Goal: Task Accomplishment & Management: Use online tool/utility

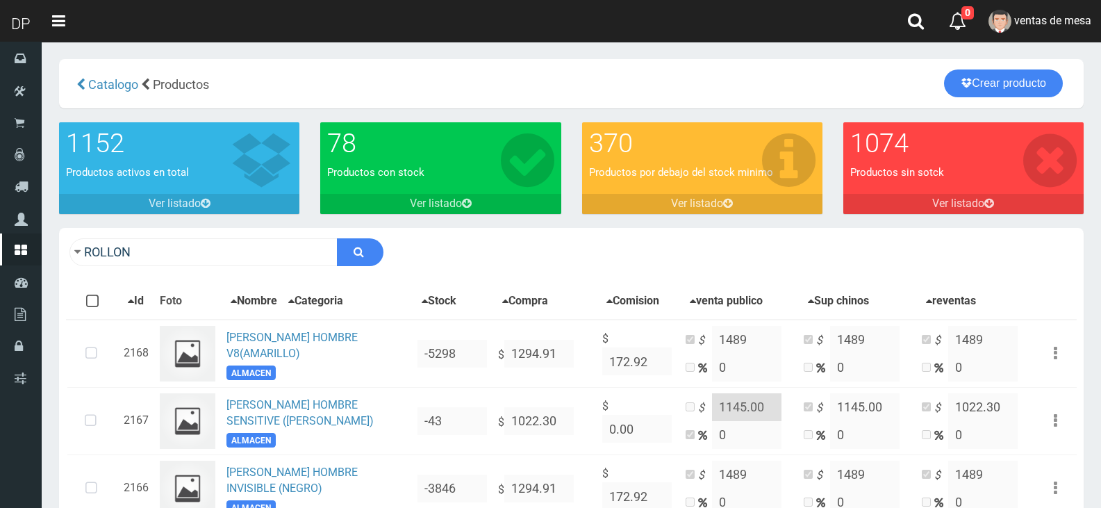
click at [266, 267] on div "ROLLON Descargar PDF Guardar cambios" at bounding box center [571, 252] width 1025 height 49
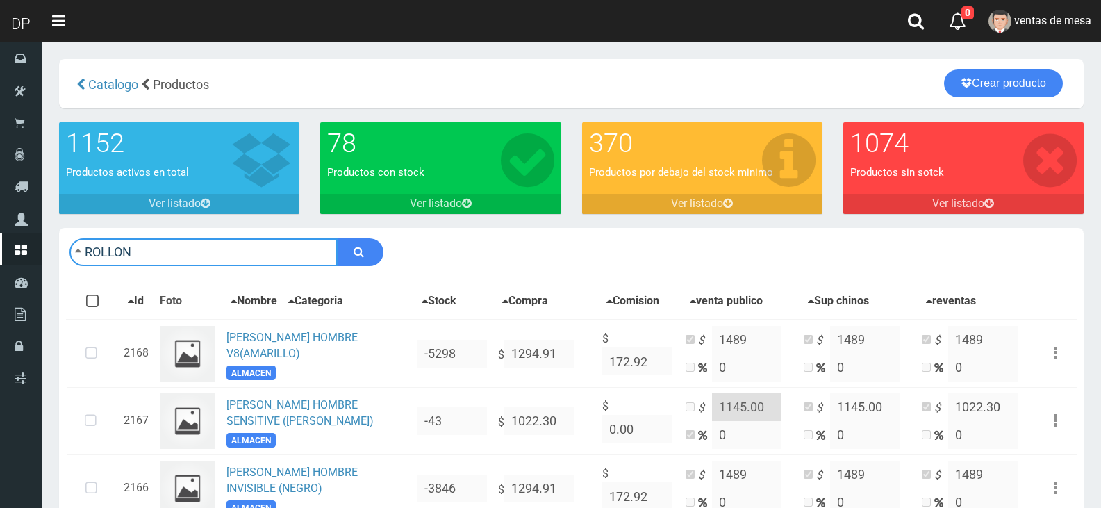
click at [265, 253] on input "ROLLON" at bounding box center [203, 252] width 268 height 28
click at [267, 244] on input "ROLLON" at bounding box center [203, 252] width 268 height 28
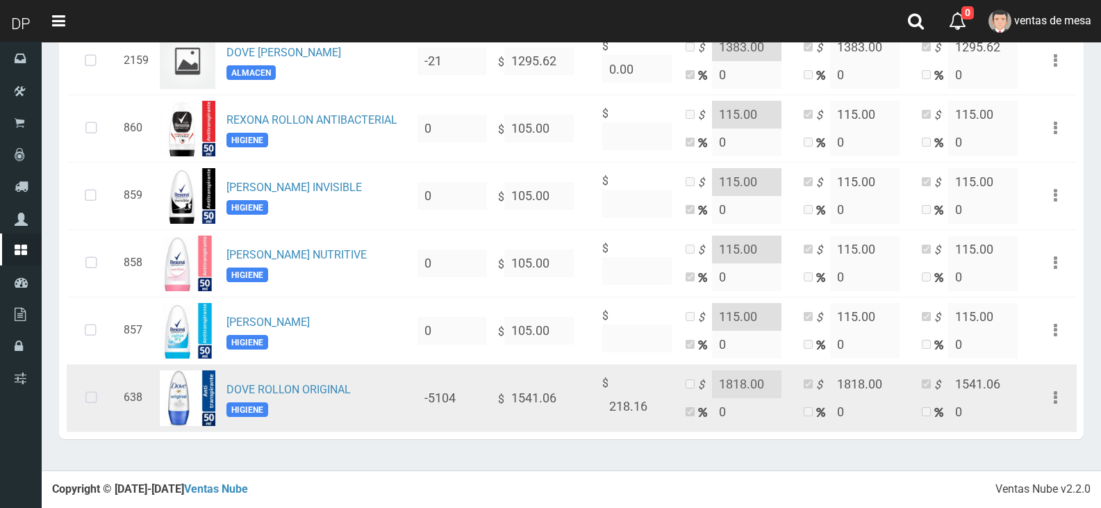
click at [94, 392] on icon at bounding box center [91, 398] width 37 height 46
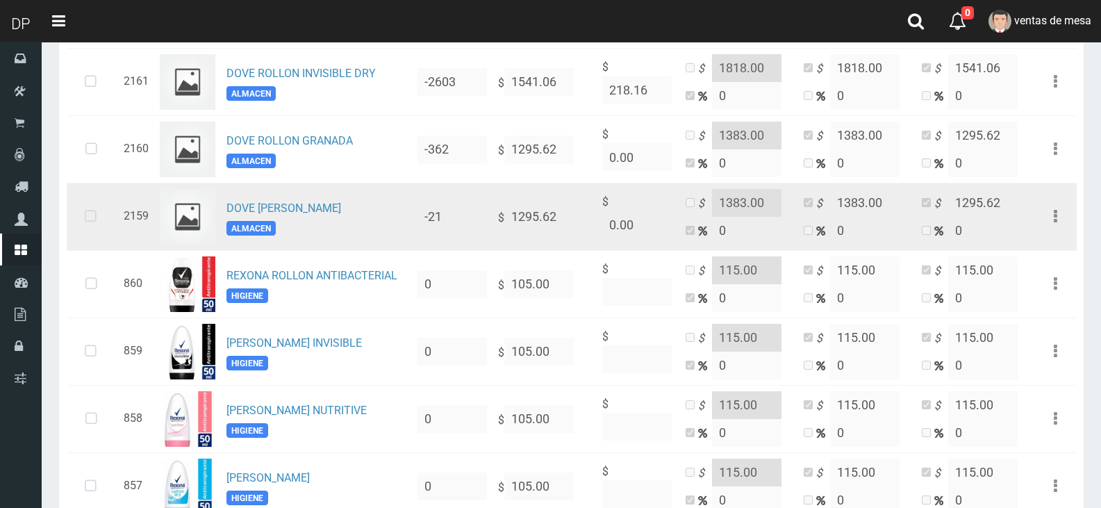
scroll to position [624, 0]
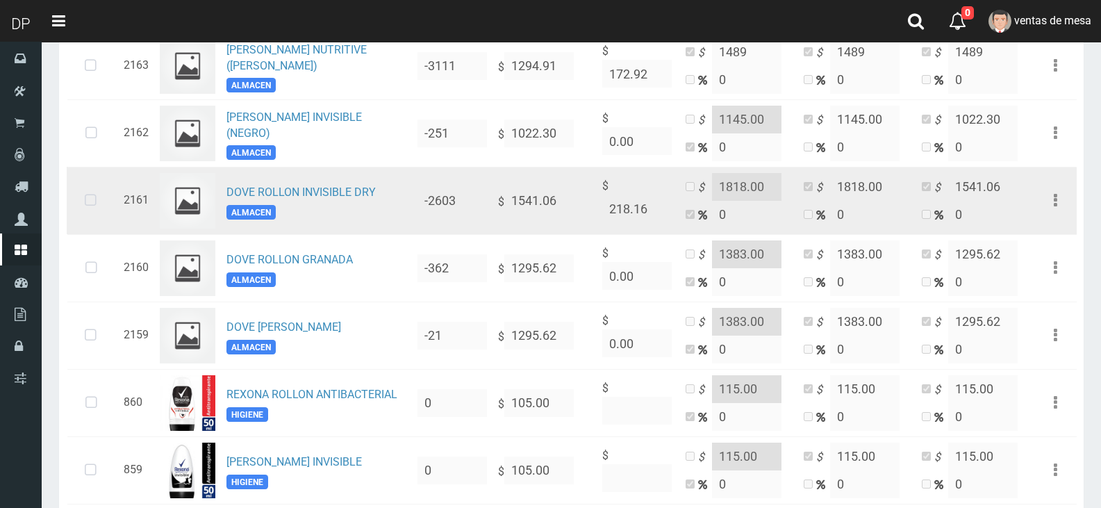
click at [104, 210] on icon at bounding box center [90, 201] width 37 height 46
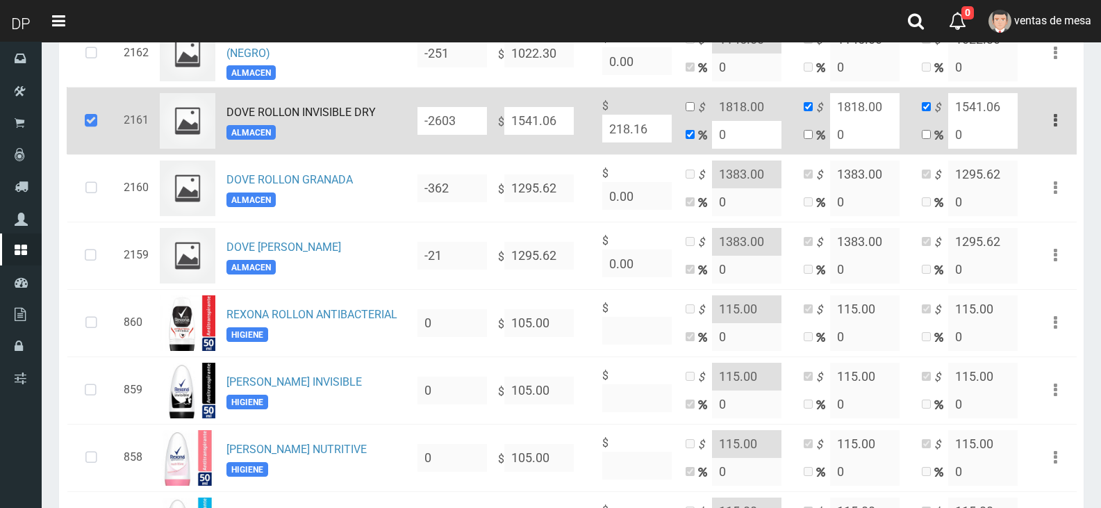
scroll to position [902, 0]
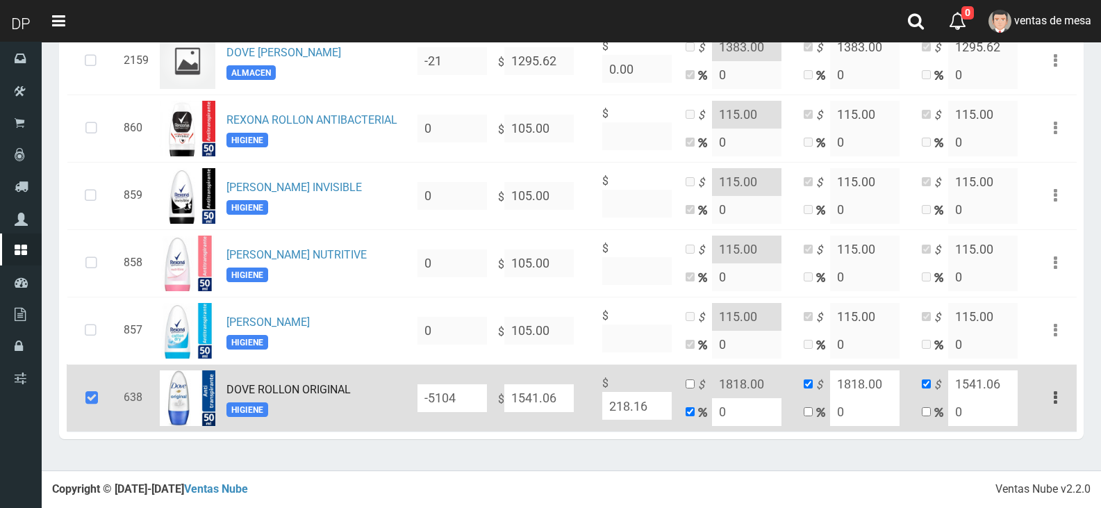
click at [559, 391] on input "1541.06" at bounding box center [538, 398] width 69 height 28
type input "1"
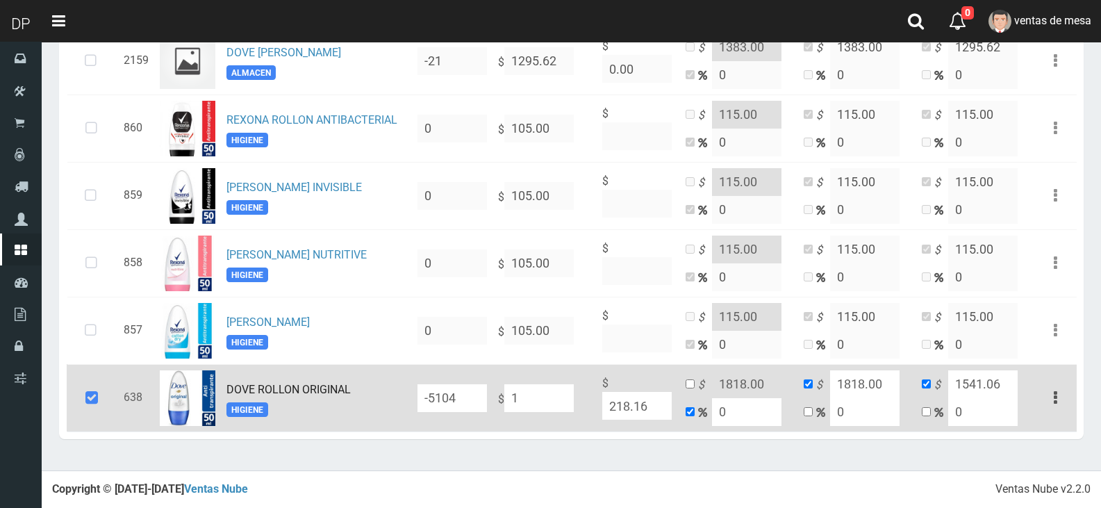
type input "1"
type input "16"
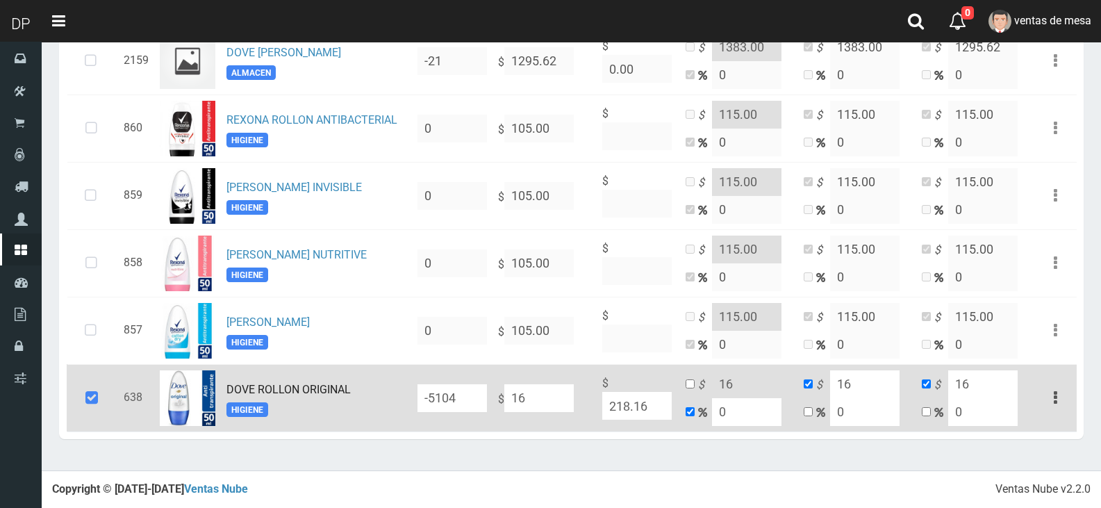
type input "163"
type input "1633"
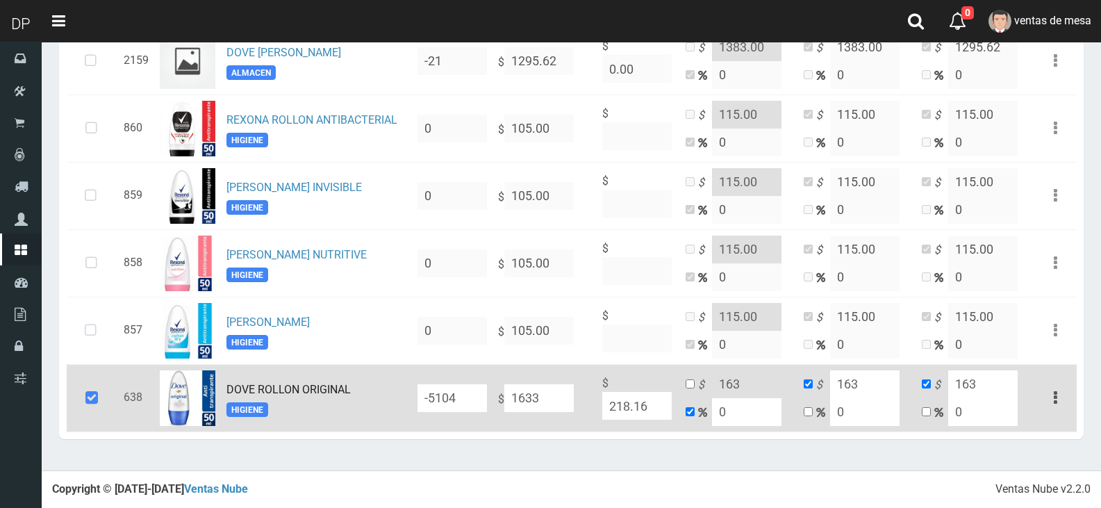
type input "1633"
type input "16333"
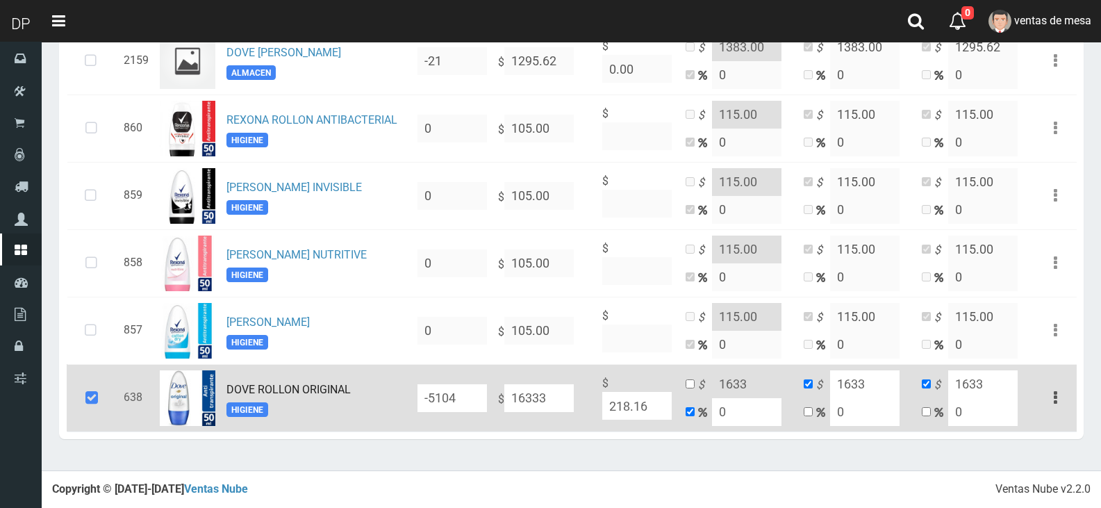
type input "16333"
type input "16333.4"
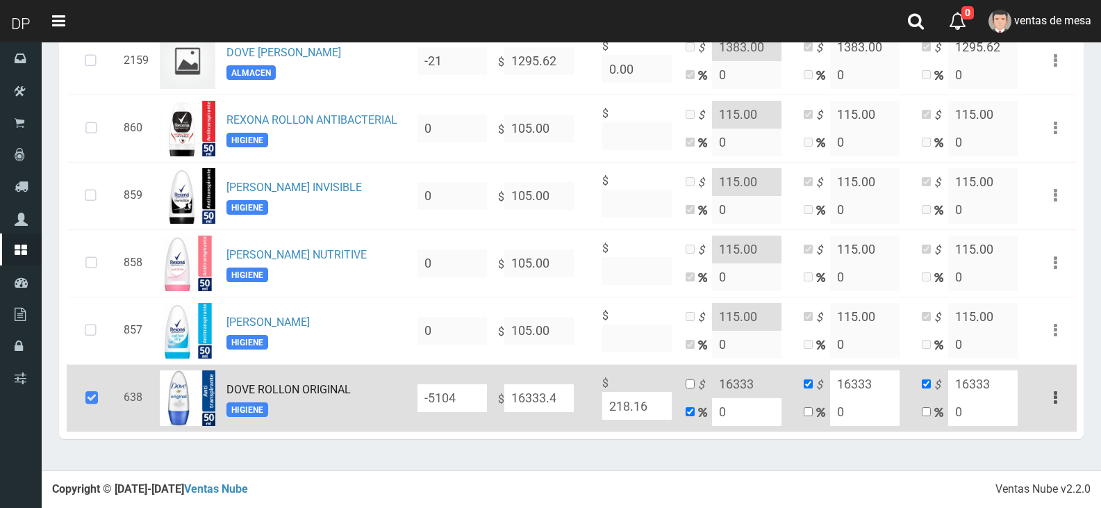
type input "16333.4"
type input "1633340"
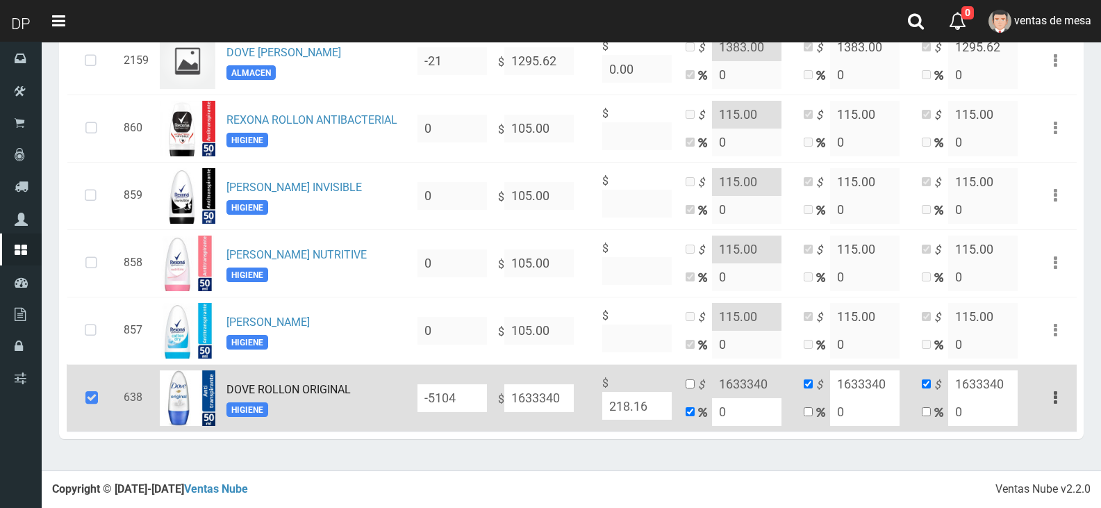
type input "163340"
type input "1633.40"
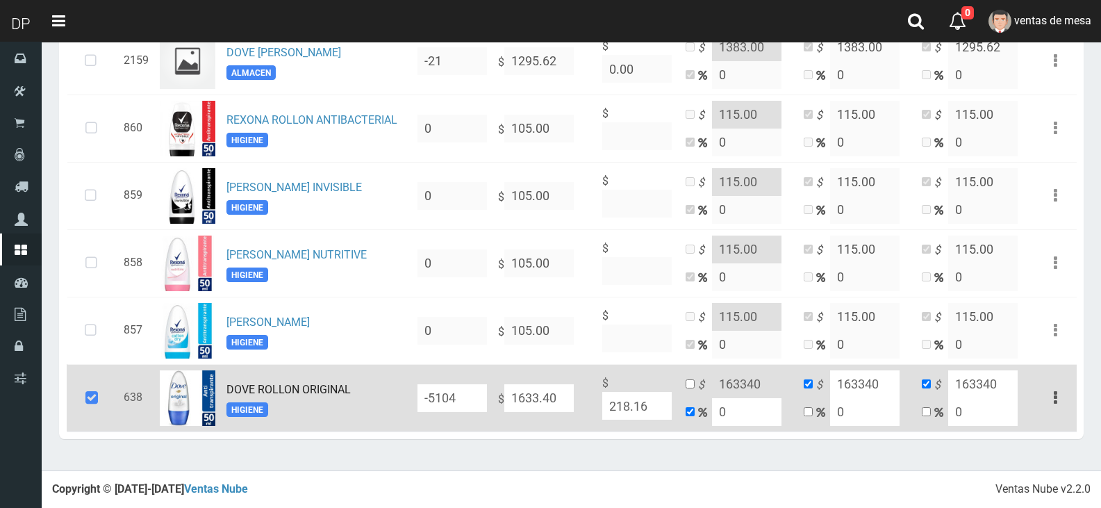
type input "1633.4"
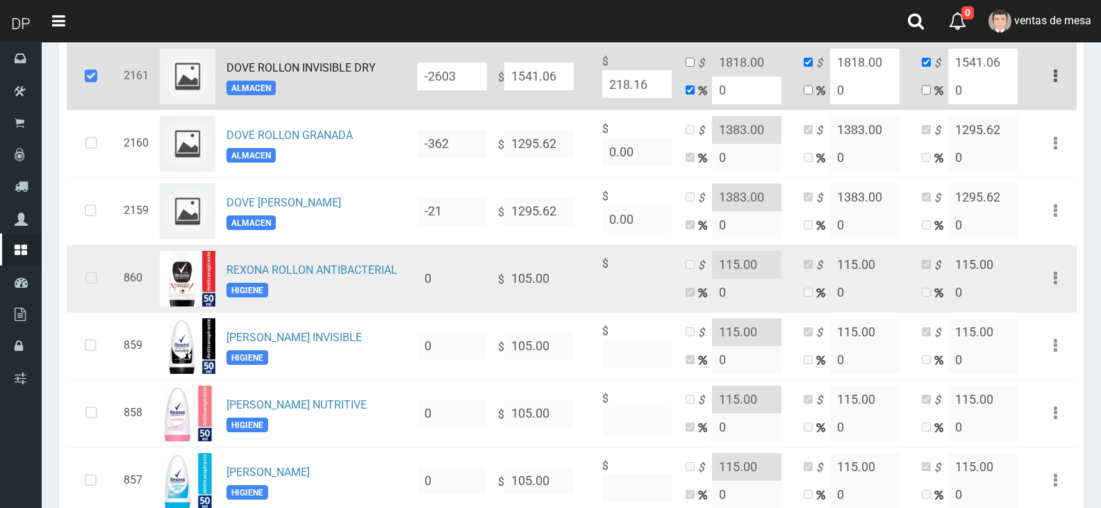
scroll to position [694, 0]
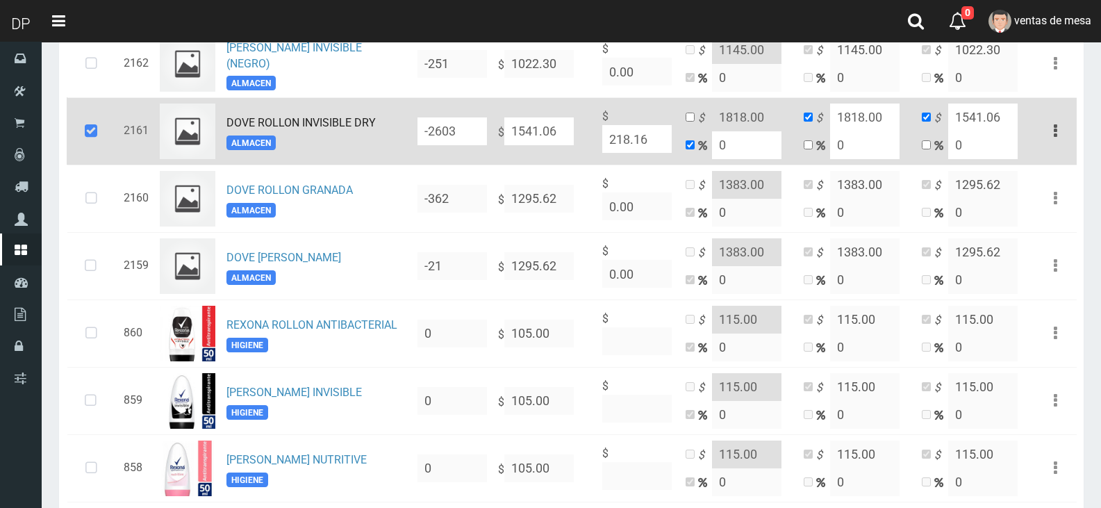
type input "1633.40"
click at [533, 140] on input "1541.06" at bounding box center [538, 131] width 69 height 28
type input "16"
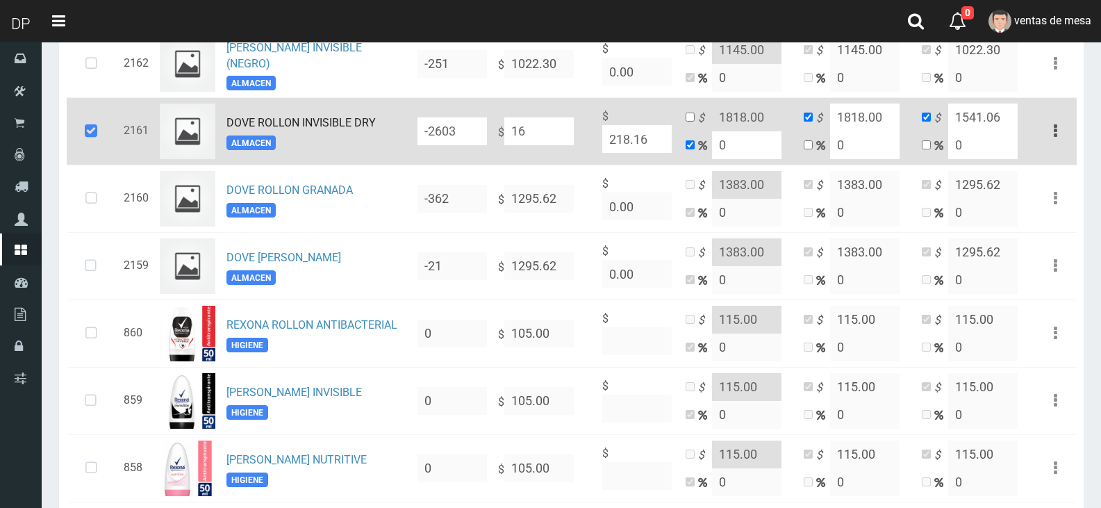
type input "16"
type input "163"
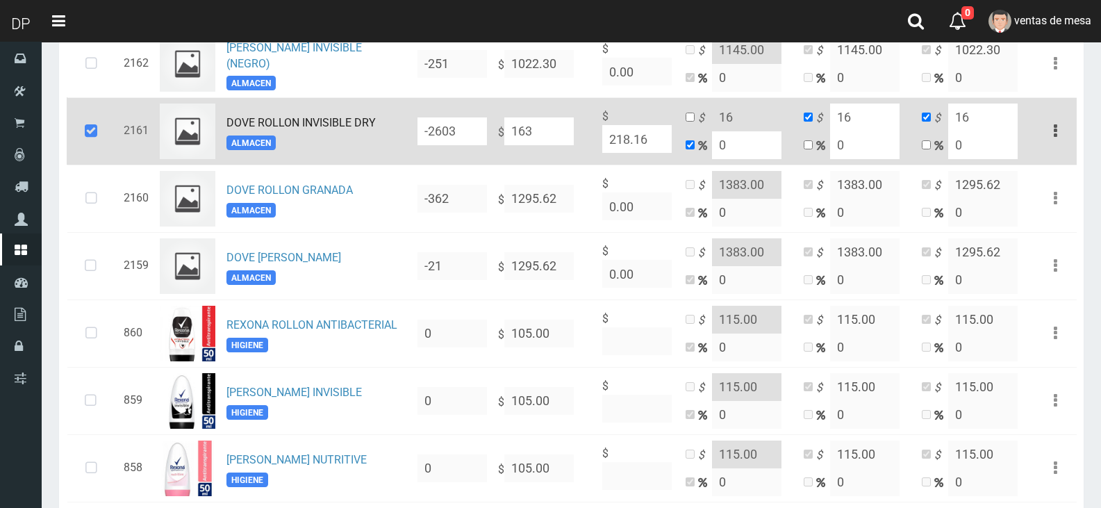
type input "163"
type input "1633"
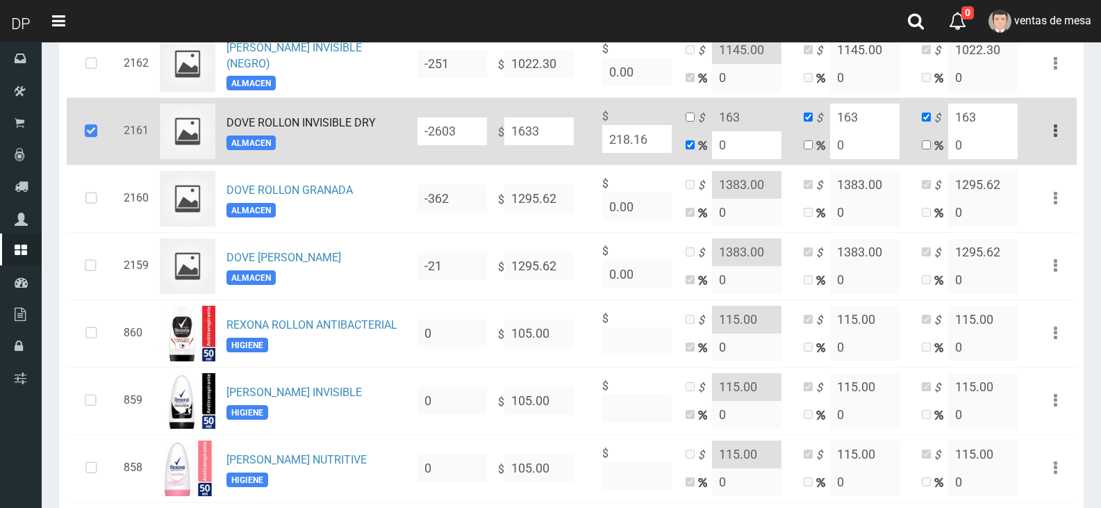
type input "1633"
type input "1633.4"
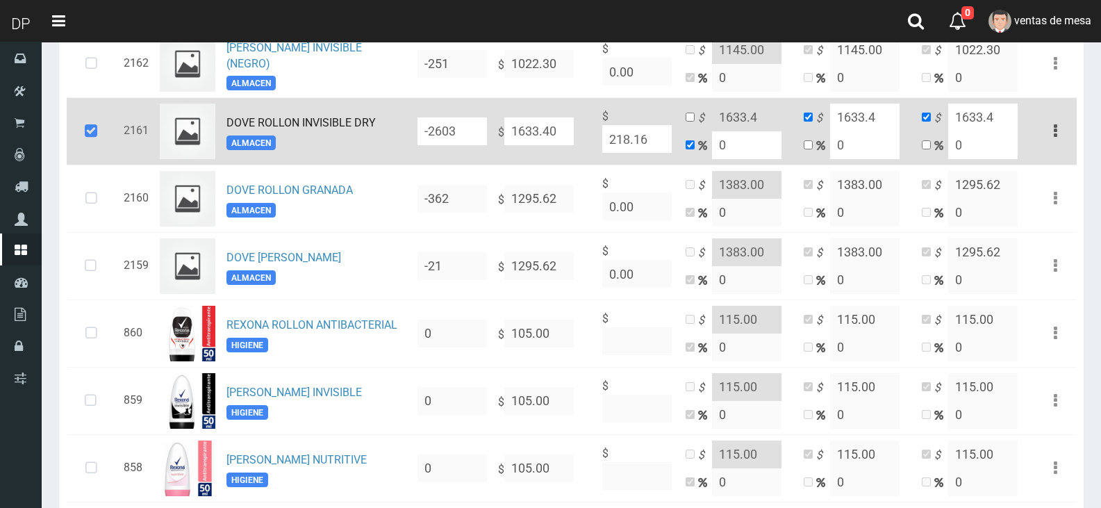
type input "1633.40"
drag, startPoint x: 690, startPoint y: 114, endPoint x: 691, endPoint y: 123, distance: 9.1
click at [690, 115] on td "$ 1633.4 0" at bounding box center [739, 130] width 118 height 67
click at [691, 122] on input "checkbox" at bounding box center [690, 117] width 9 height 9
checkbox input "true"
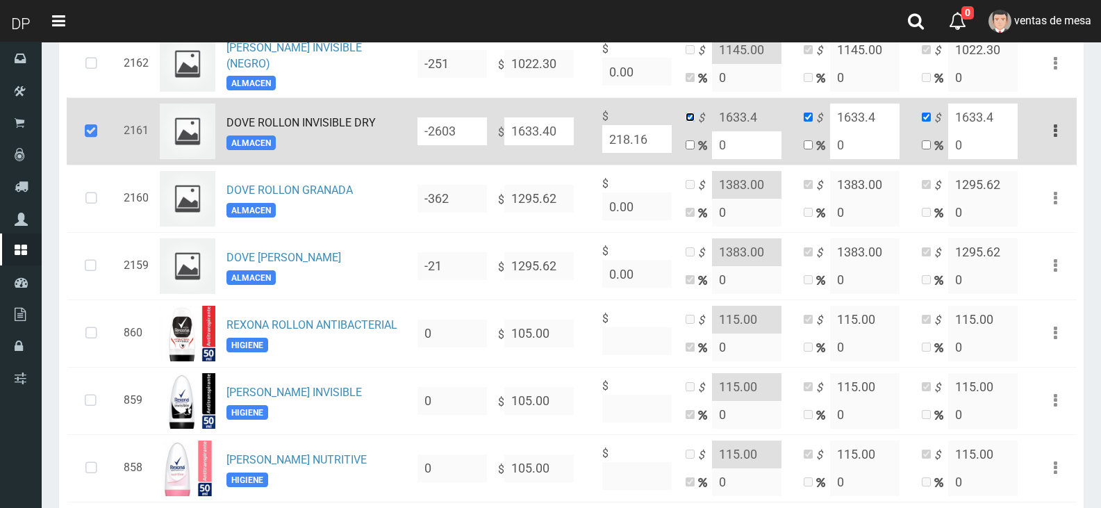
checkbox input "false"
click at [738, 122] on input "1633.4" at bounding box center [746, 118] width 69 height 28
type input "1878"
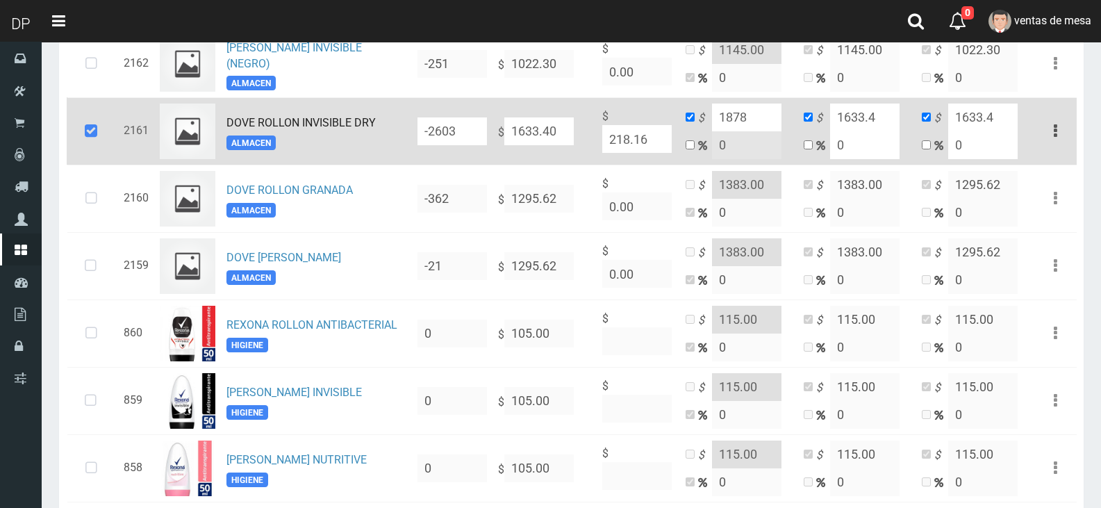
click at [854, 127] on input "1633.4" at bounding box center [864, 118] width 69 height 28
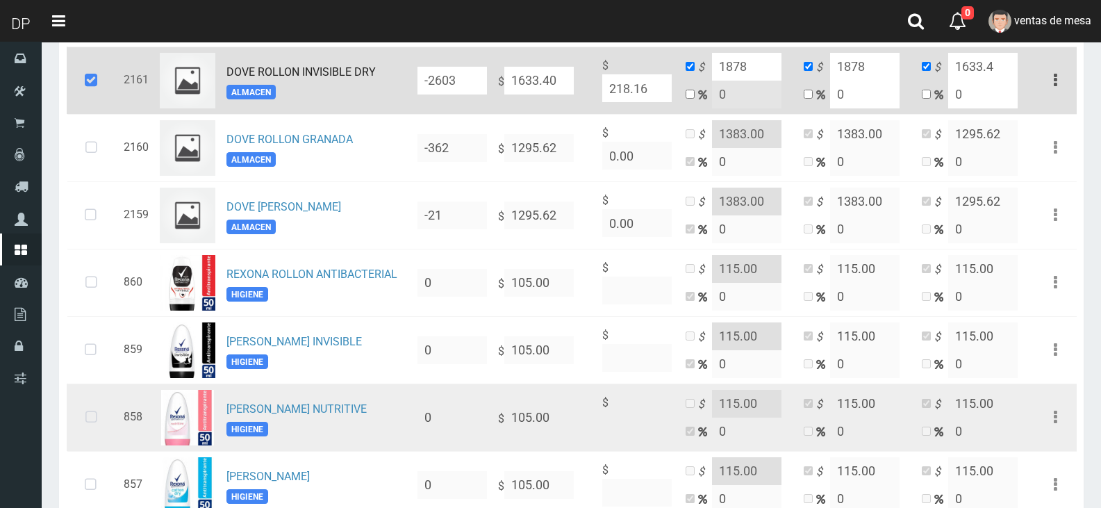
scroll to position [902, 0]
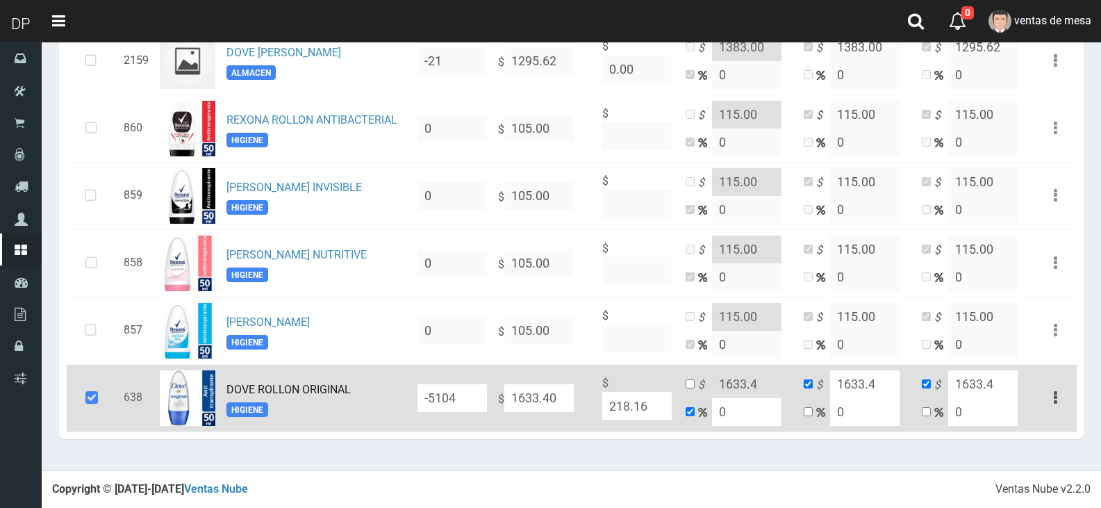
type input "1878"
click at [687, 383] on input "checkbox" at bounding box center [690, 383] width 9 height 9
checkbox input "true"
checkbox input "false"
click at [721, 382] on input "1633.4" at bounding box center [746, 384] width 69 height 28
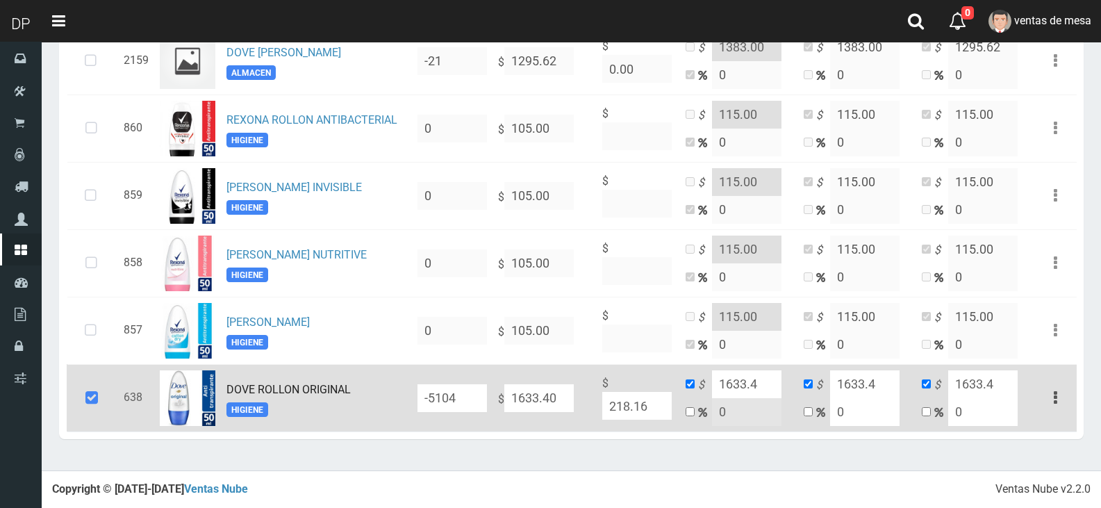
click at [721, 382] on input "1633.4" at bounding box center [746, 384] width 69 height 28
type input "1878"
click at [884, 376] on input "1633.4" at bounding box center [864, 384] width 69 height 28
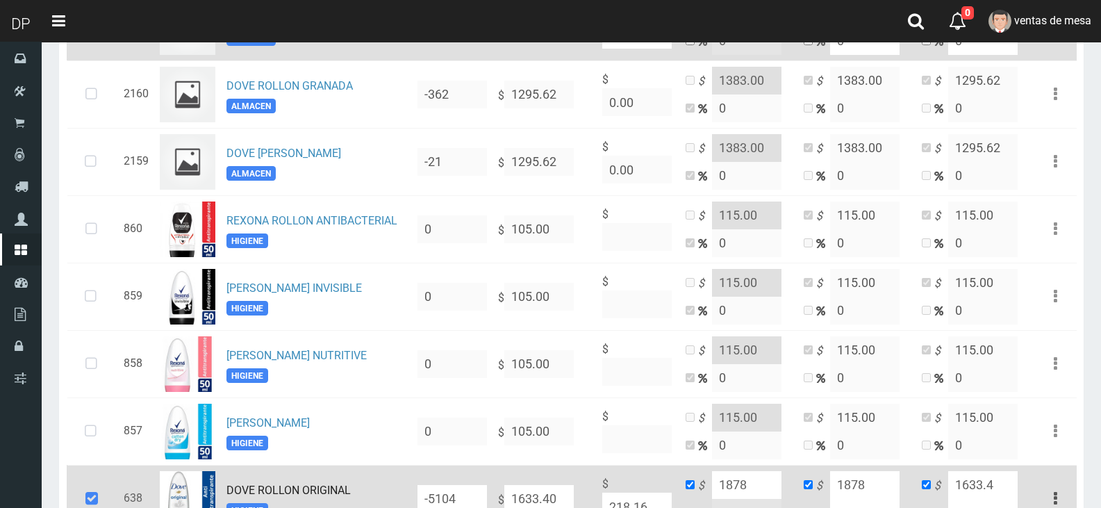
scroll to position [624, 0]
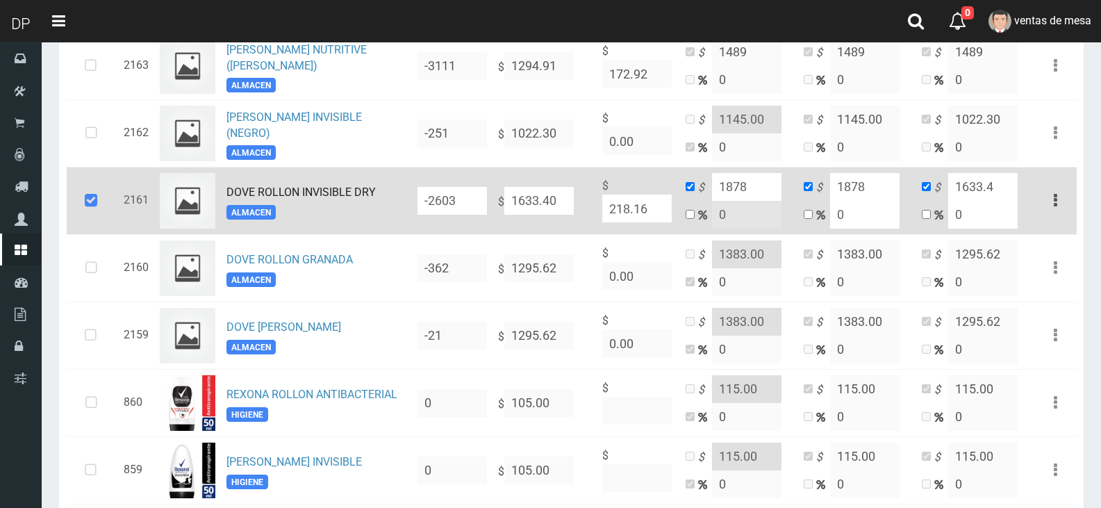
type input "1878"
click at [975, 195] on input "1633.4" at bounding box center [982, 187] width 69 height 28
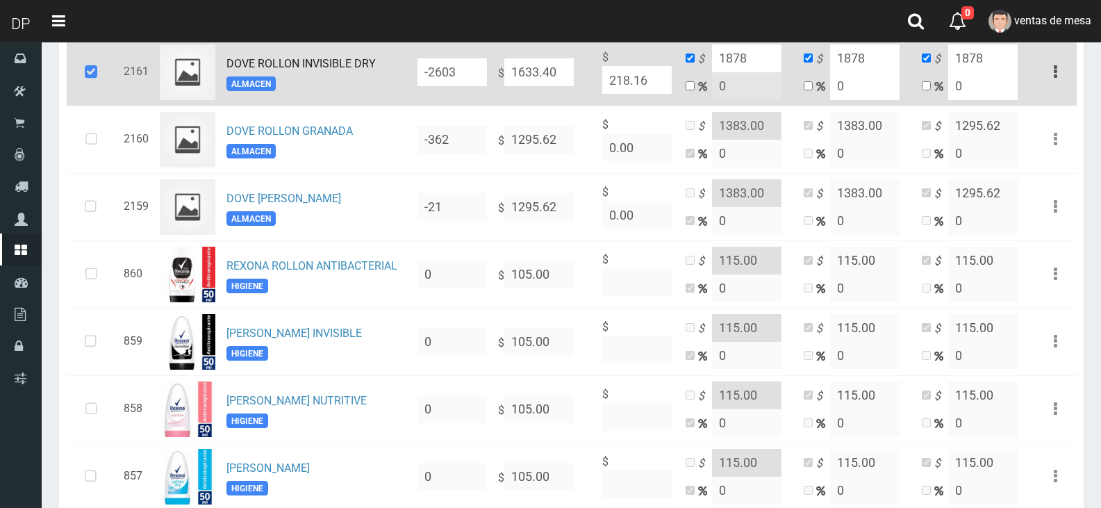
scroll to position [902, 0]
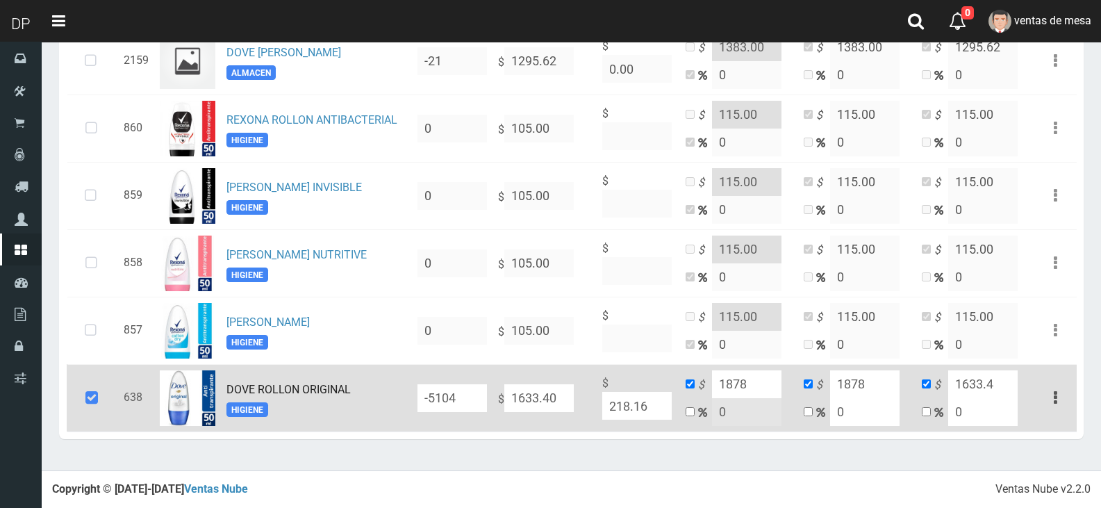
type input "1878"
click at [995, 395] on input "1633.4" at bounding box center [982, 384] width 69 height 28
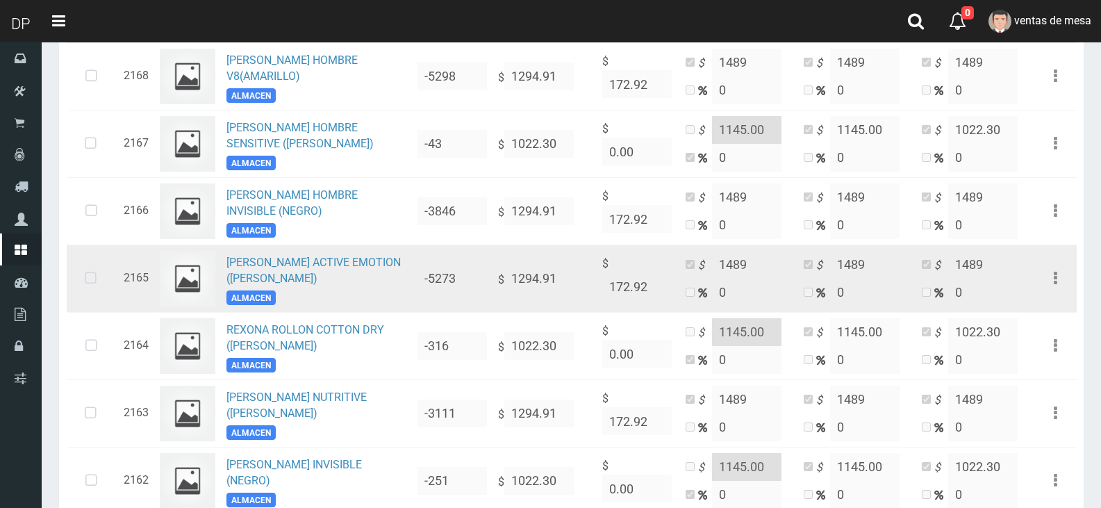
scroll to position [0, 0]
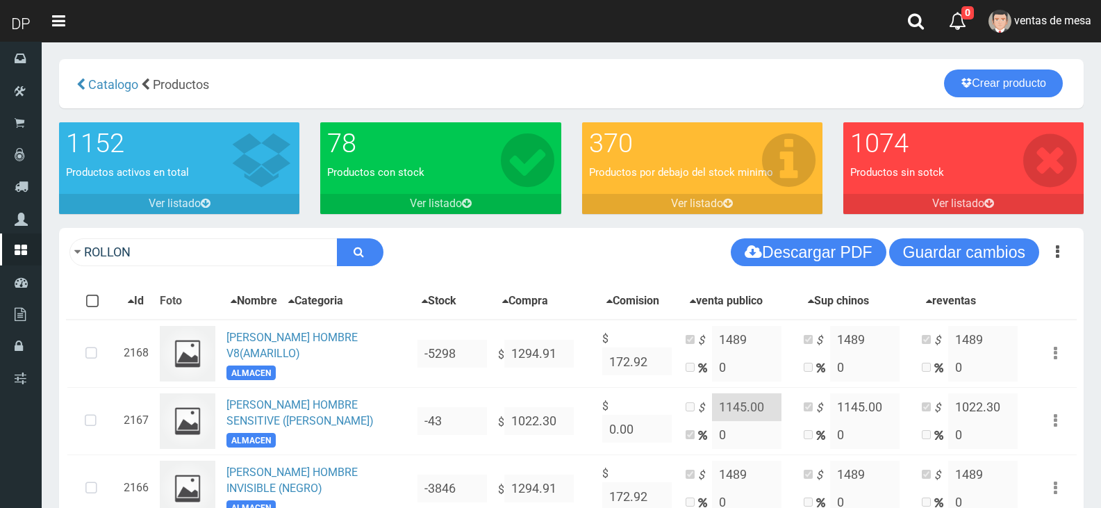
type input "1878"
click at [968, 268] on div "ROLLON Descargar PDF Guardar cambios" at bounding box center [571, 252] width 1025 height 49
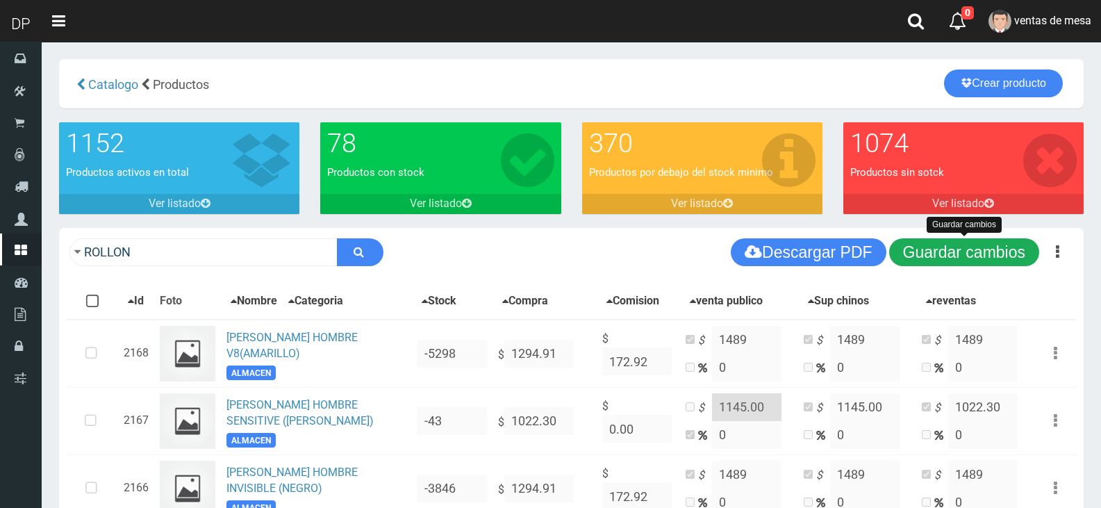
click at [963, 258] on button "Guardar cambios" at bounding box center [964, 252] width 150 height 28
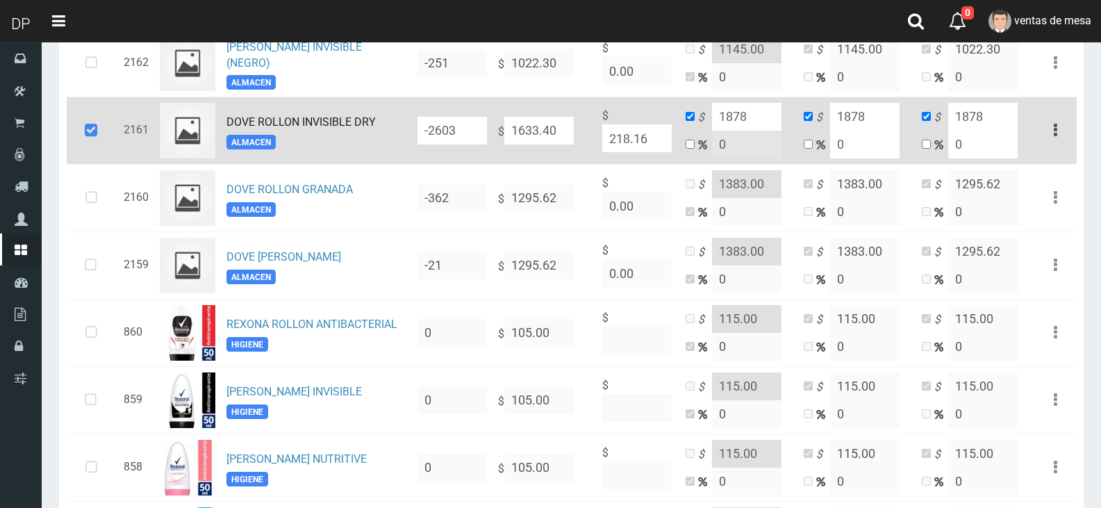
click at [97, 150] on icon at bounding box center [91, 131] width 38 height 46
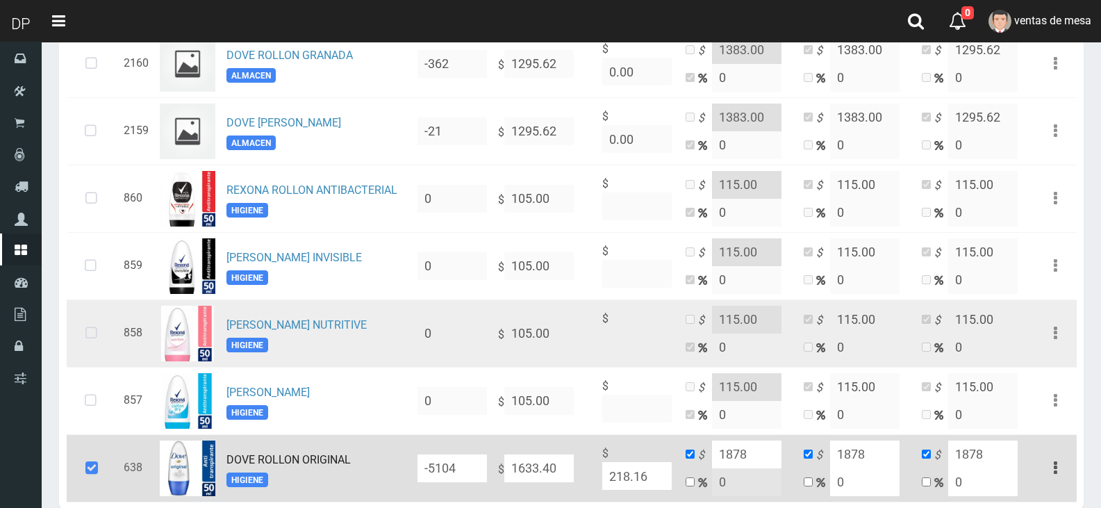
scroll to position [902, 0]
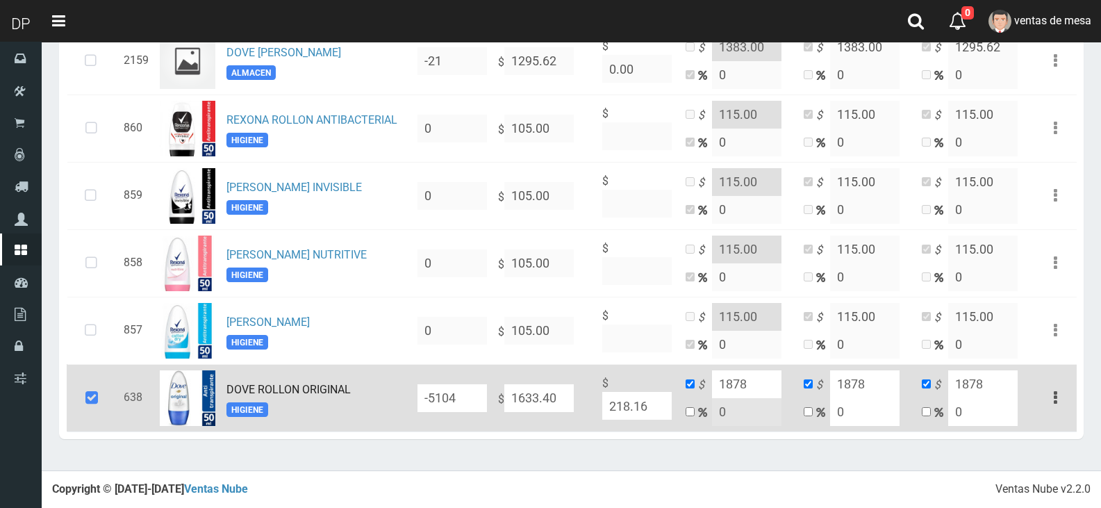
click at [99, 388] on icon at bounding box center [92, 398] width 38 height 46
